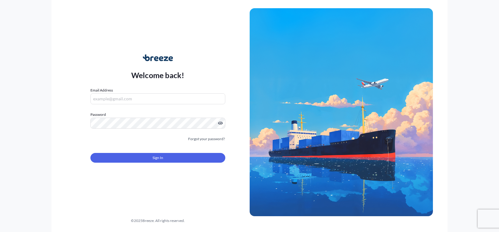
click at [113, 101] on input "Email Address" at bounding box center [157, 99] width 135 height 11
click at [143, 129] on div at bounding box center [157, 123] width 135 height 11
click at [145, 100] on input "[EMAIL_ADDRESS][DOMAIN_NAME]" at bounding box center [157, 99] width 135 height 11
click at [159, 101] on input "[EMAIL_ADDRESS][DOMAIN_NAME]" at bounding box center [157, 99] width 135 height 11
type input "[EMAIL_ADDRESS][DOMAIN_NAME]"
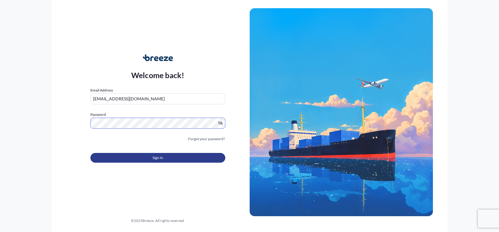
click at [155, 158] on span "Sign In" at bounding box center [158, 158] width 11 height 6
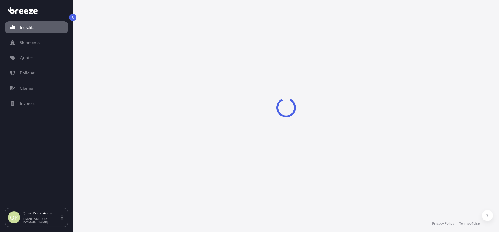
select select "2025"
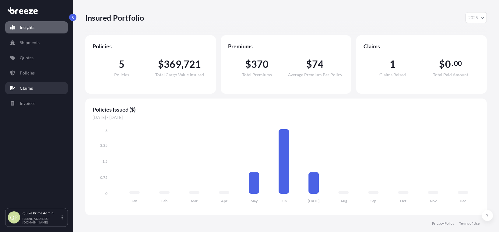
click at [31, 89] on p "Claims" at bounding box center [26, 88] width 13 height 6
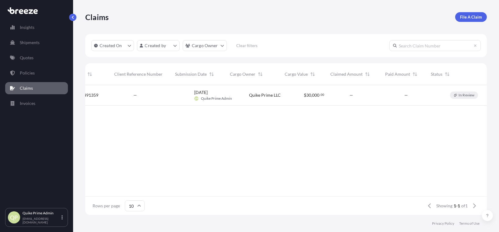
scroll to position [0, 80]
click at [449, 96] on p "In Review" at bounding box center [448, 95] width 16 height 5
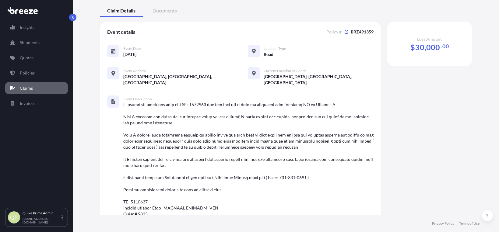
scroll to position [137, 0]
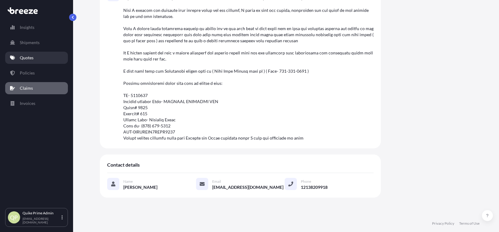
click at [30, 58] on p "Quotes" at bounding box center [27, 58] width 14 height 6
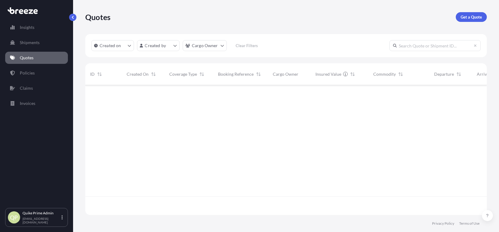
scroll to position [147, 397]
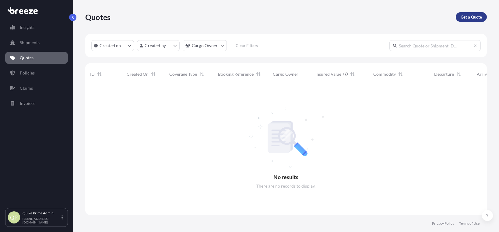
click at [477, 13] on link "Get a Quote" at bounding box center [471, 17] width 31 height 10
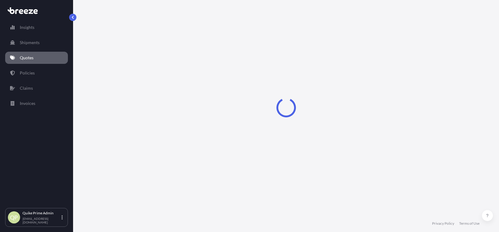
select select "Sea"
select select "1"
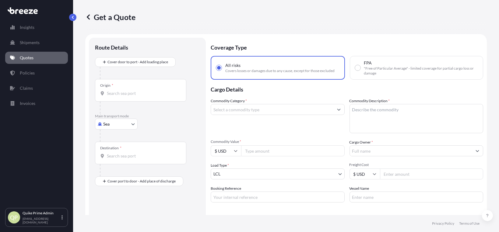
scroll to position [10, 0]
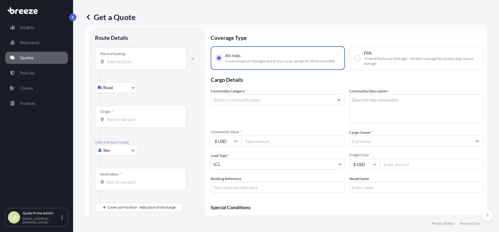
click at [104, 62] on div at bounding box center [140, 62] width 81 height 6
click at [107, 62] on input "Place of loading" at bounding box center [143, 62] width 72 height 6
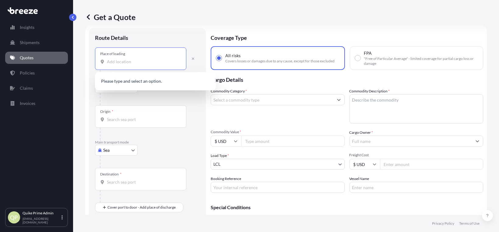
paste input "Nippon Cargo Airline (DFW) c/o WFS (SAX7"
type input "Nippon Cargo Airline (DFW) c/o WFS (SAX7"
click at [191, 66] on div "Place of loading Nippon Cargo Airline (DFW) c/o WFS (SAX7" at bounding box center [147, 59] width 105 height 23
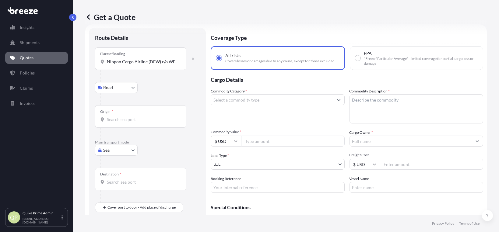
click at [131, 149] on body "Insights Shipments Quotes Policies Claims Invoices QP Quike Prime Admin [EMAIL_…" at bounding box center [249, 116] width 499 height 232
click at [108, 188] on span "Road" at bounding box center [112, 188] width 10 height 6
select select "Road"
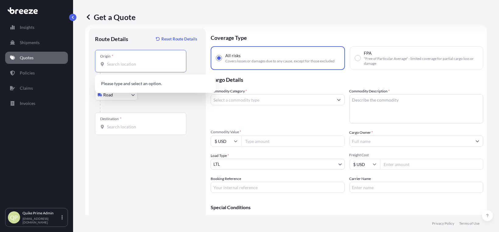
click at [107, 66] on input "Origin *" at bounding box center [143, 64] width 72 height 6
paste input "Nippon Cargo Airline (DFW) c/o WFS (SAX7"
click at [105, 63] on div "Nippon Cargo Airline (DFW) c/o WFS (SAX7" at bounding box center [140, 64] width 81 height 6
click at [107, 63] on input "Nippon Cargo Airline (DFW) c/o WFS (SAX7" at bounding box center [143, 64] width 72 height 6
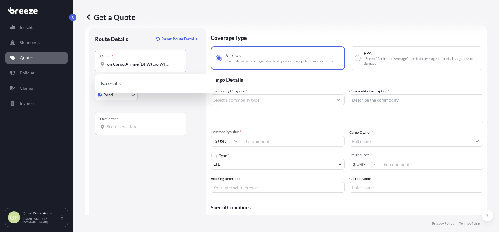
paste input "[STREET_ADDRESS]"
click at [197, 64] on div "Origin * Nippon Cargo Airline (DFW) c/o WFS (SAX71640 [STREET_ADDRESS] Please s…" at bounding box center [147, 67] width 105 height 35
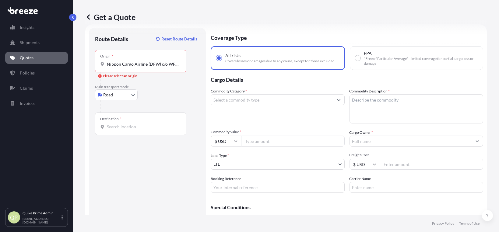
click at [182, 65] on div "Origin * Nippon Cargo Airline (DFW) c/o WFS (SAX71640 [STREET_ADDRESS]" at bounding box center [140, 61] width 91 height 23
click at [179, 65] on input "Nippon Cargo Airline (DFW) c/o WFS (SAX71640 [STREET_ADDRESS]" at bounding box center [143, 64] width 72 height 6
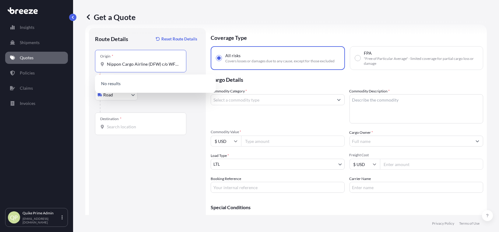
click at [108, 64] on input "Nippon Cargo Airline (DFW) c/o WFS (SAX71640 [STREET_ADDRESS]" at bounding box center [143, 64] width 72 height 6
drag, startPoint x: 160, startPoint y: 65, endPoint x: 192, endPoint y: 65, distance: 32.0
click at [192, 65] on div "Origin * Nippon Cargo Airline (DFW) c/o WFS (SAX71640 [STREET_ADDRESS] Please s…" at bounding box center [147, 67] width 105 height 35
click at [116, 68] on div "Origin * Nippon Cargo Airline (DFW) c/o WFS (SAX71640 [STREET_ADDRESS]" at bounding box center [140, 61] width 91 height 23
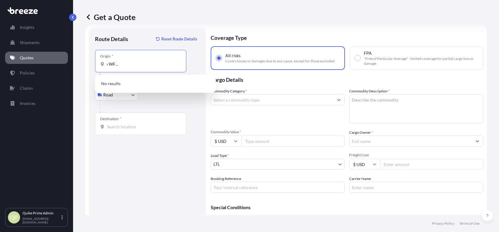
click at [116, 67] on input "Nippon Cargo Airline (DFW) c/o WFS (SAX71640 [STREET_ADDRESS]" at bounding box center [143, 64] width 72 height 6
click at [175, 64] on input "Nippon Cargo Airline (DFW) c/o WFS (SAX71640 [STREET_ADDRESS]" at bounding box center [143, 64] width 72 height 6
click at [173, 65] on input "Nippon Cargo Airline (DFW) (SAX71640 [STREET_ADDRESS]" at bounding box center [143, 64] width 72 height 6
click at [194, 61] on div "Origin * [STREET_ADDRESS] Please select an origin" at bounding box center [147, 67] width 105 height 35
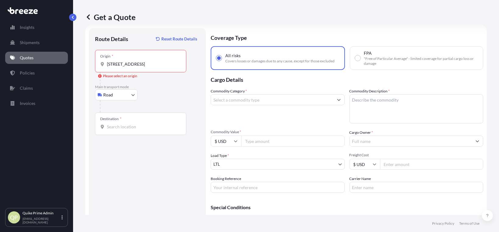
click at [180, 90] on div "Road Sea Air Road Rail" at bounding box center [147, 95] width 105 height 11
click at [158, 63] on input "[STREET_ADDRESS]" at bounding box center [143, 64] width 72 height 6
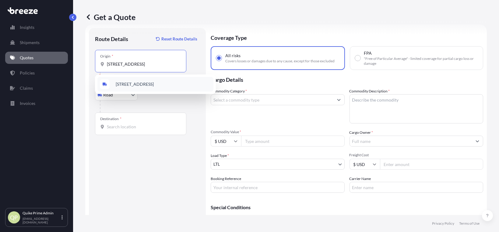
click at [154, 84] on span "[STREET_ADDRESS]" at bounding box center [135, 84] width 38 height 6
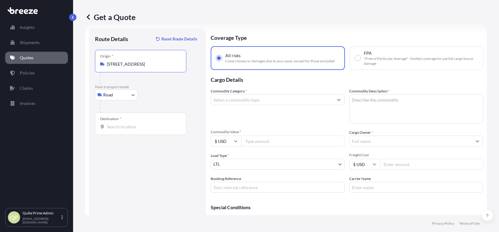
type input "[STREET_ADDRESS]"
click at [109, 127] on input "Destination *" at bounding box center [143, 127] width 72 height 6
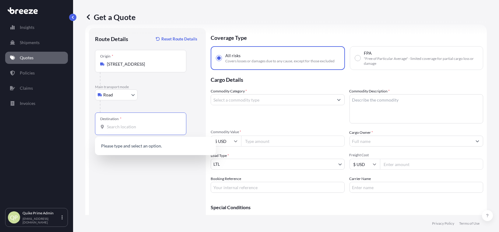
paste input "[STREET_ADDRESS]"
click at [154, 145] on span "[STREET_ADDRESS]" at bounding box center [135, 147] width 38 height 6
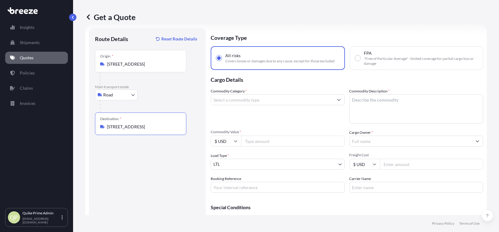
scroll to position [34, 0]
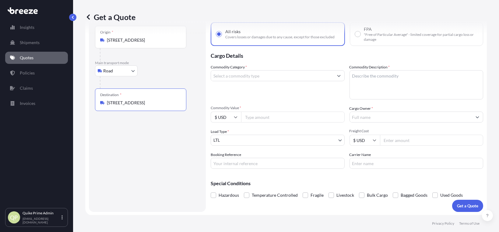
type input "[STREET_ADDRESS]"
click at [319, 75] on input "Commodity Category *" at bounding box center [272, 75] width 122 height 11
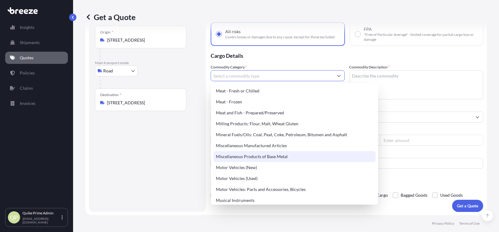
scroll to position [853, 0]
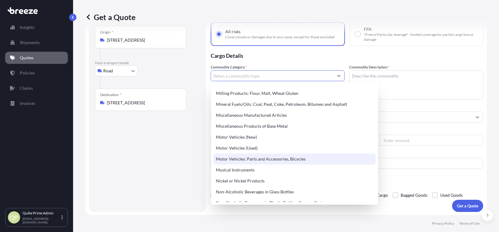
click at [288, 157] on div "Motor Vehicles: Parts and Accessories, Bicycles" at bounding box center [295, 159] width 162 height 11
type input "Motor Vehicles: Parts and Accessories, Bicycles"
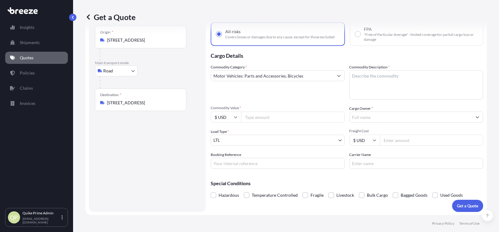
click at [361, 79] on textarea "Commodity Description *" at bounding box center [417, 84] width 134 height 29
paste textarea "PULLEY ANTI-ROTATION PARTS FOR AIR-CONDITIONING OF AUTOMOBILE A/C FITTING PLAST…"
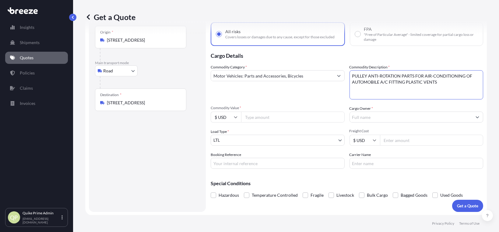
type textarea "PULLEY ANTI-ROTATION PARTS FOR AIR-CONDITIONING OF AUTOMOBILE A/C FITTING PLAST…"
click at [280, 117] on input "Commodity Value *" at bounding box center [293, 117] width 104 height 11
click at [488, 100] on div "Get a Quote Route Details Reset Route Details Place of loading Road Road Rail O…" at bounding box center [286, 107] width 426 height 215
click at [257, 119] on input "Commodity Value *" at bounding box center [293, 117] width 104 height 11
type input "12000"
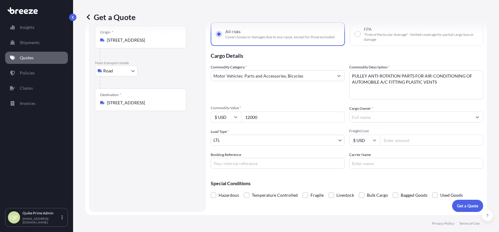
click at [373, 118] on input "Cargo Owner *" at bounding box center [411, 117] width 122 height 11
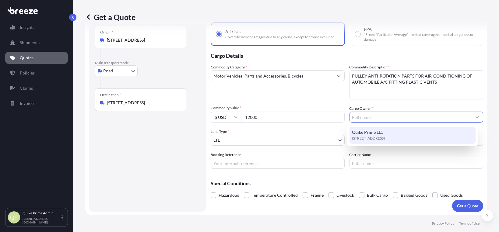
click at [376, 136] on span "[STREET_ADDRESS]" at bounding box center [368, 139] width 33 height 6
type input "Quike Prime LLC"
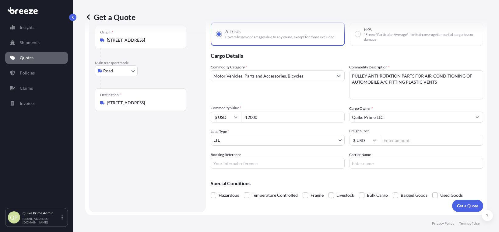
click at [390, 141] on input "Freight Cost" at bounding box center [432, 140] width 104 height 11
type input "8"
type input "800"
click at [219, 163] on input "Booking Reference" at bounding box center [278, 163] width 134 height 11
type input "NW2508025"
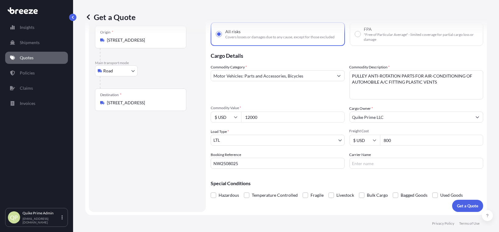
drag, startPoint x: 471, startPoint y: 179, endPoint x: 466, endPoint y: 178, distance: 4.7
click at [471, 179] on div "Special Conditions Hazardous Temperature Controlled Fragile Livestock Bulk Carg…" at bounding box center [347, 187] width 273 height 26
click at [375, 162] on input "Carrier Name" at bounding box center [417, 163] width 134 height 11
paste input "FC & SON TRANSPORT"
type input "FC & SON TRANSPORT"
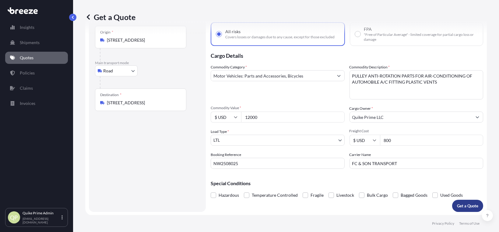
click at [463, 204] on p "Get a Quote" at bounding box center [467, 206] width 21 height 6
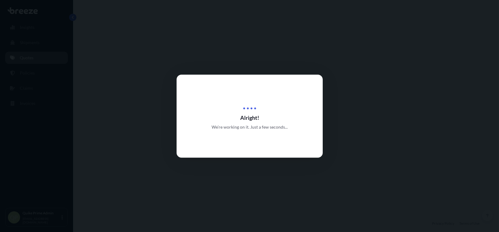
select select "Road"
select select "1"
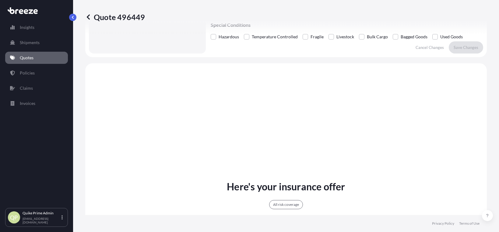
scroll to position [225, 0]
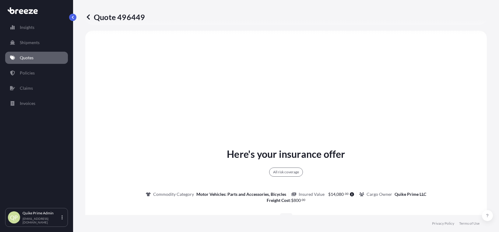
click at [445, 131] on div "Here's your insurance offer All risk coverage Commodity Category Motor Vehicles…" at bounding box center [286, 227] width 385 height 376
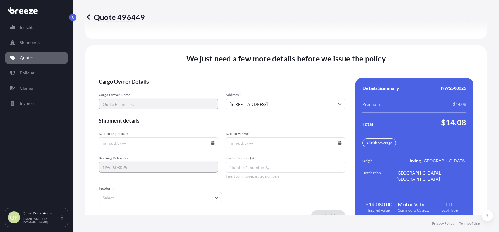
scroll to position [839, 0]
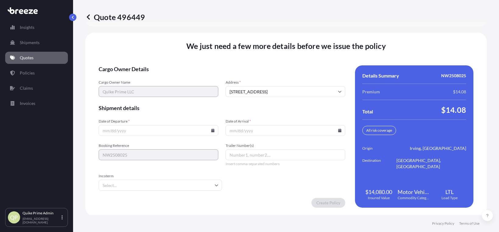
click at [153, 132] on input "Date of Departure *" at bounding box center [159, 130] width 120 height 11
click at [212, 131] on icon at bounding box center [212, 131] width 3 height 4
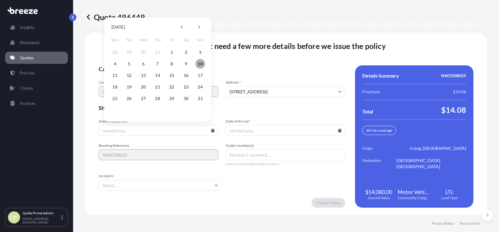
click at [200, 63] on button "10" at bounding box center [201, 64] width 10 height 10
type input "[DATE]"
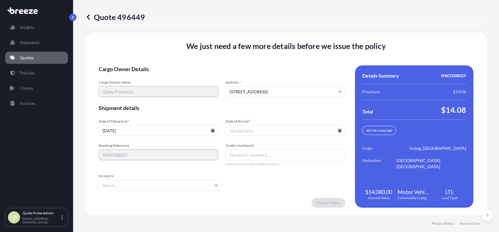
click at [248, 128] on input "Date of Arrival *" at bounding box center [286, 130] width 120 height 11
click at [338, 130] on icon at bounding box center [339, 131] width 3 height 4
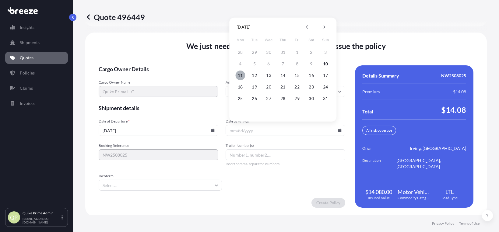
click at [240, 76] on button "11" at bounding box center [241, 76] width 10 height 10
type input "[DATE]"
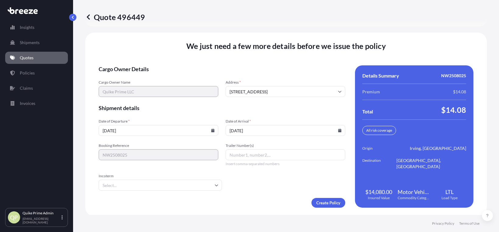
click at [249, 155] on input "Trailer Number(s)" at bounding box center [286, 155] width 120 height 11
type input "1"
click at [198, 185] on input "Incoterm" at bounding box center [160, 185] width 123 height 11
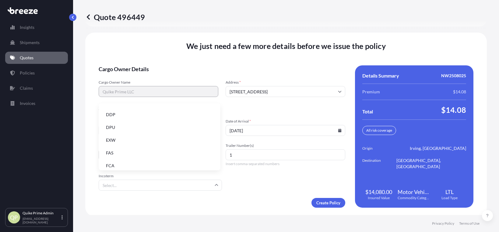
scroll to position [77, 0]
click at [200, 160] on li "FOB" at bounding box center [159, 163] width 117 height 12
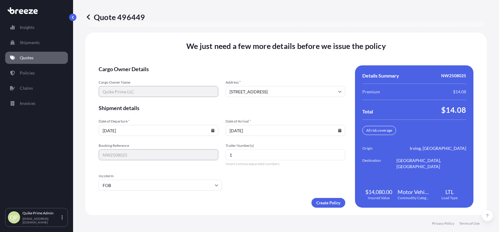
click at [266, 176] on form "Cargo Owner Details Cargo Owner Name Quike Prime LLC Address * [STREET_ADDRESS]…" at bounding box center [222, 137] width 247 height 143
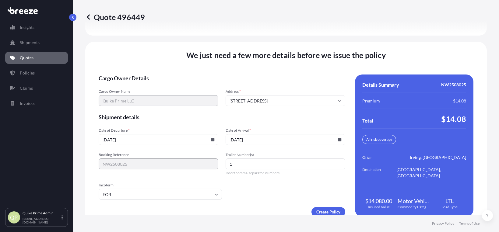
scroll to position [839, 0]
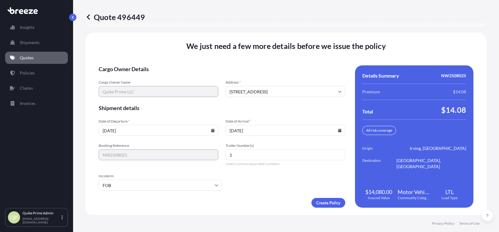
click at [216, 185] on icon at bounding box center [217, 186] width 4 height 4
click at [253, 182] on form "Cargo Owner Details Cargo Owner Name Quike Prime LLC Address * [STREET_ADDRESS]…" at bounding box center [222, 137] width 247 height 143
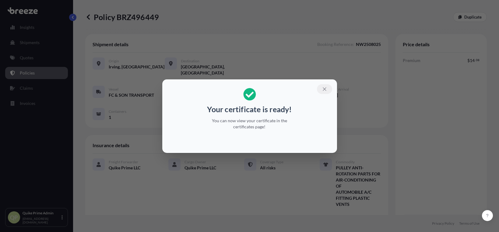
click at [325, 90] on icon "button" at bounding box center [324, 89] width 5 height 5
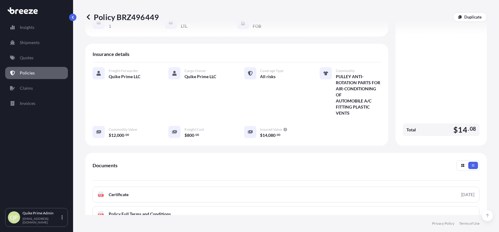
scroll to position [163, 0]
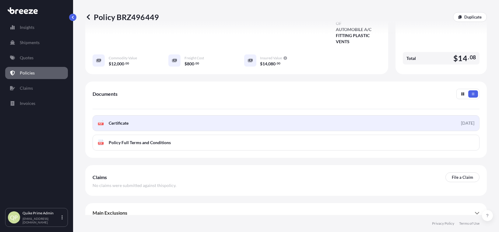
click at [126, 120] on span "Certificate" at bounding box center [119, 123] width 20 height 6
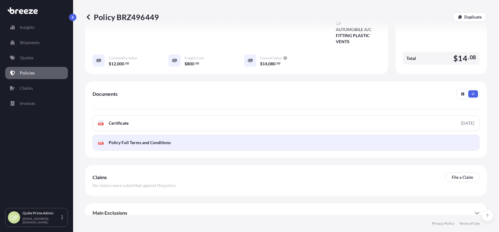
click at [169, 140] on span "Policy Full Terms and Conditions" at bounding box center [140, 143] width 62 height 6
